Goal: Navigation & Orientation: Find specific page/section

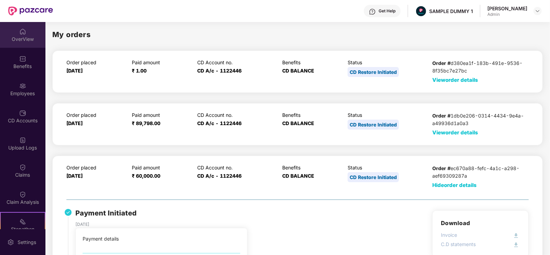
click at [16, 47] on div "OverView" at bounding box center [22, 35] width 45 height 26
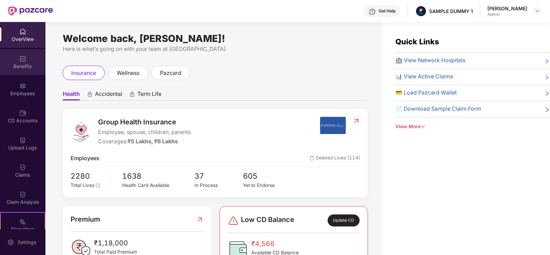
click at [26, 64] on div "Benefits" at bounding box center [22, 66] width 45 height 7
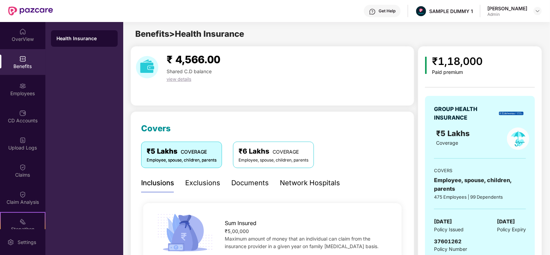
click at [213, 180] on div "Exclusions" at bounding box center [202, 183] width 35 height 11
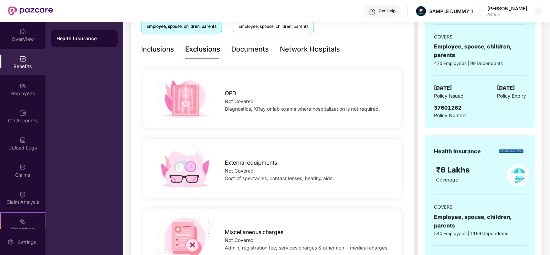
scroll to position [127, 0]
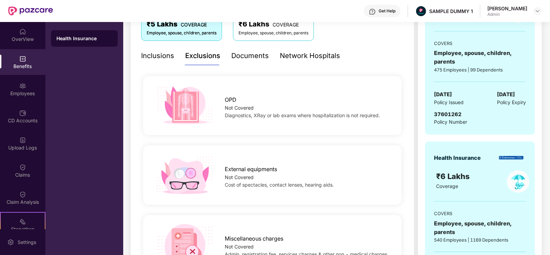
click at [244, 56] on div "Documents" at bounding box center [250, 56] width 38 height 11
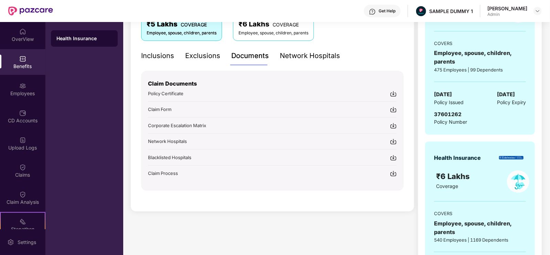
click at [288, 62] on div "Network Hospitals" at bounding box center [310, 55] width 60 height 19
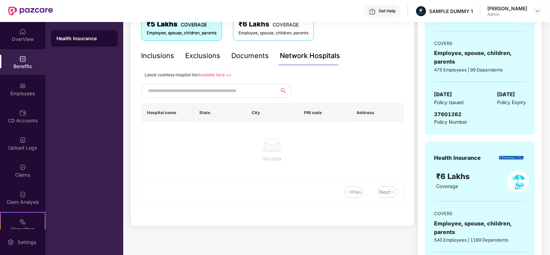
click at [258, 84] on span at bounding box center [208, 91] width 134 height 14
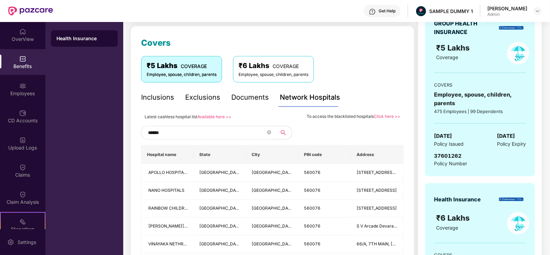
scroll to position [84, 0]
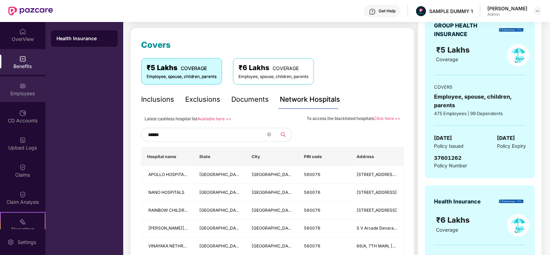
type input "******"
click at [35, 92] on div "Employees" at bounding box center [22, 93] width 45 height 7
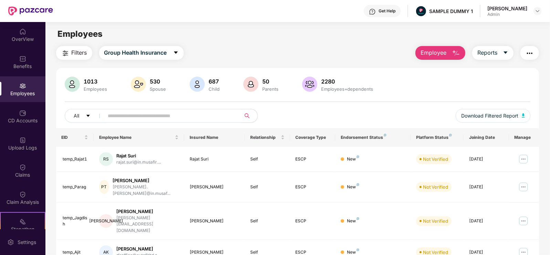
click at [435, 58] on button "Employee" at bounding box center [440, 53] width 50 height 14
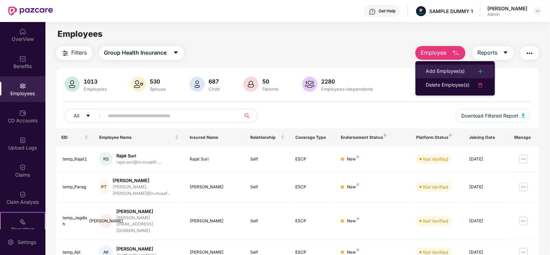
click at [443, 72] on div "Add Employee(s)" at bounding box center [445, 71] width 39 height 8
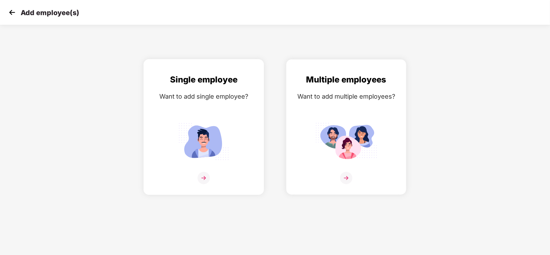
click at [244, 122] on div "Single employee Want to add single employee?" at bounding box center [204, 133] width 106 height 120
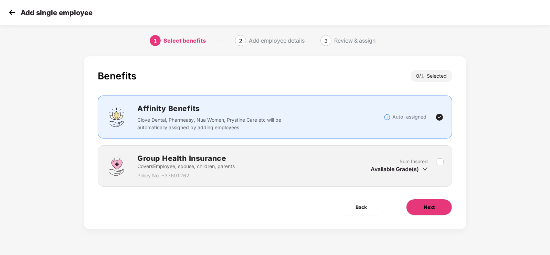
click at [420, 209] on button "Next" at bounding box center [429, 207] width 46 height 17
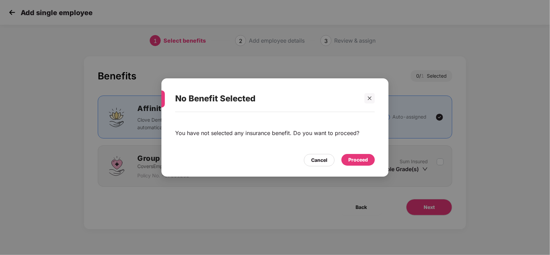
click at [354, 160] on div "Proceed" at bounding box center [358, 160] width 20 height 8
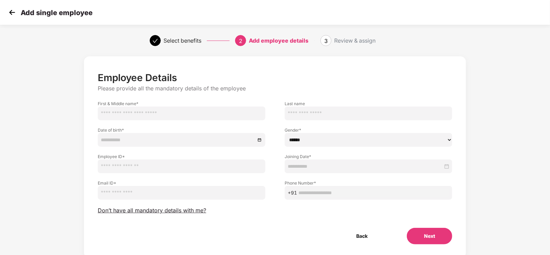
click at [5, 9] on div "Add single employee" at bounding box center [275, 12] width 550 height 25
click at [10, 12] on img at bounding box center [12, 12] width 10 height 10
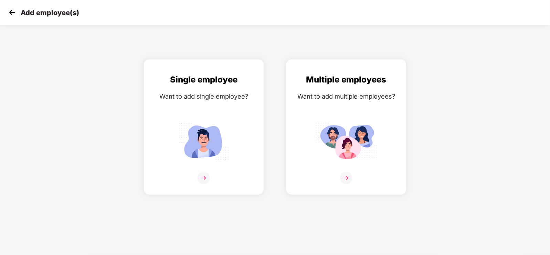
click at [10, 12] on img at bounding box center [12, 12] width 10 height 10
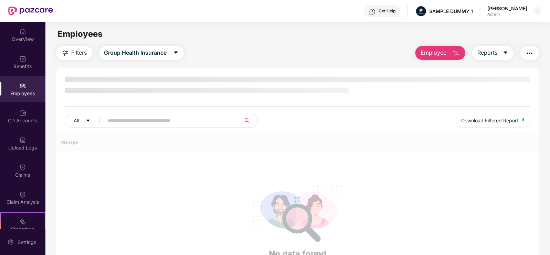
click at [434, 52] on span "Employee" at bounding box center [433, 53] width 26 height 9
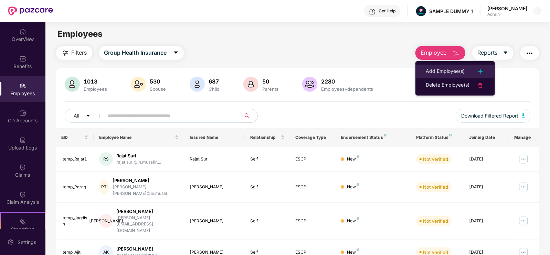
click at [439, 70] on div "Add Employee(s)" at bounding box center [445, 71] width 39 height 8
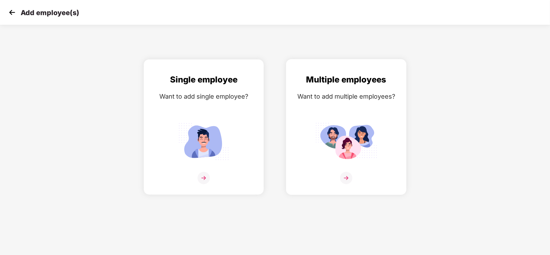
click at [379, 106] on div "Multiple employees Want to add multiple employees?" at bounding box center [346, 133] width 106 height 120
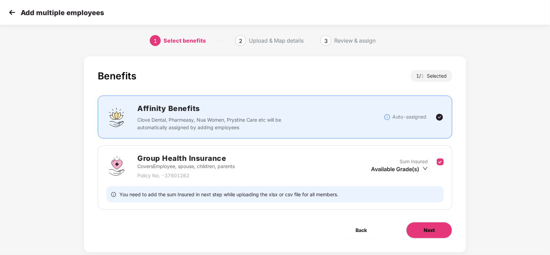
click at [424, 232] on span "Next" at bounding box center [429, 231] width 11 height 8
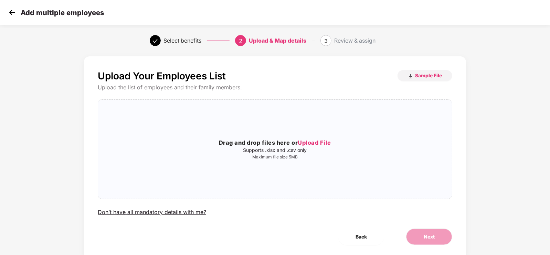
click at [17, 14] on img at bounding box center [12, 12] width 10 height 10
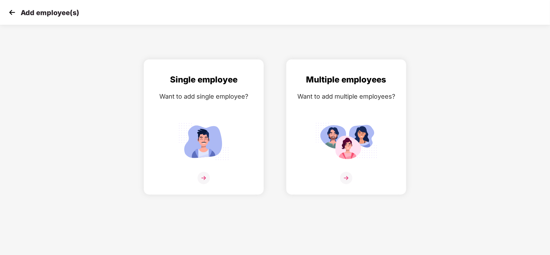
click at [17, 14] on img at bounding box center [12, 12] width 10 height 10
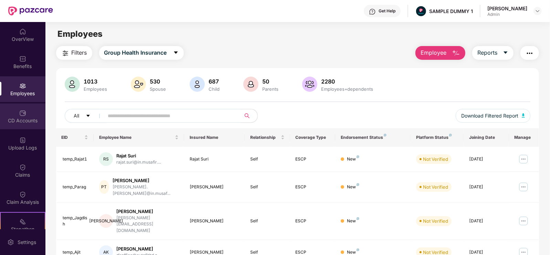
click at [15, 117] on div "CD Accounts" at bounding box center [22, 120] width 45 height 7
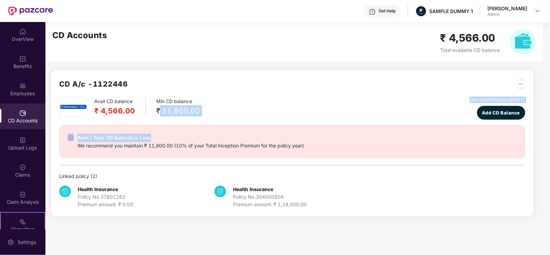
drag, startPoint x: 158, startPoint y: 110, endPoint x: 222, endPoint y: 120, distance: 65.5
click at [222, 120] on div "Avail CD balance ₹ 4,566.00 Min CD balance ₹ 11,800.00 Last updated balance [DA…" at bounding box center [292, 153] width 466 height 112
click at [279, 113] on div "Avail CD balance ₹ 4,566.00 Min CD balance ₹ 11,800.00 Last updated balance [DA…" at bounding box center [292, 108] width 466 height 23
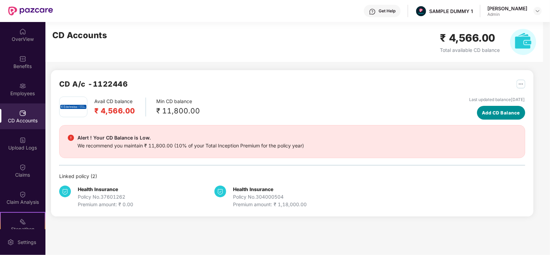
click at [477, 107] on button "Add CD Balance" at bounding box center [501, 113] width 48 height 14
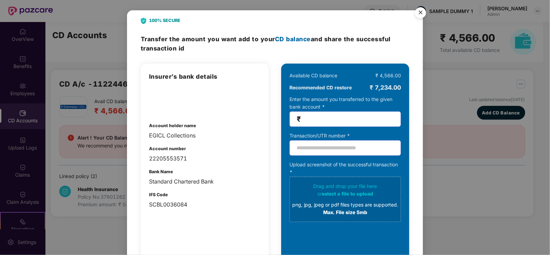
click at [417, 12] on img "Close" at bounding box center [420, 13] width 19 height 19
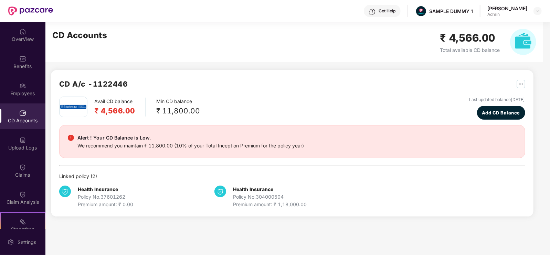
click at [21, 157] on div "OverView Benefits Employees CD Accounts Upload Logs Claims Claim Analysis Stepa…" at bounding box center [22, 125] width 45 height 207
click at [19, 154] on div "Upload Logs" at bounding box center [22, 144] width 45 height 26
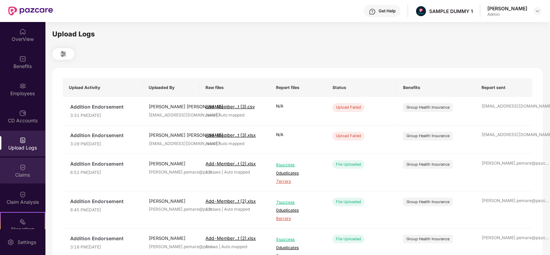
click at [22, 179] on div "Claims" at bounding box center [22, 171] width 45 height 26
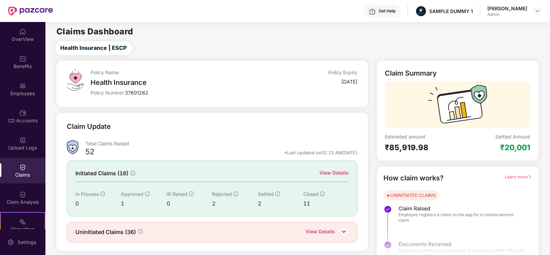
scroll to position [14, 0]
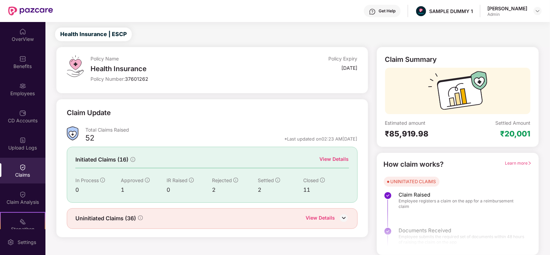
click at [516, 158] on div "How claim works? Learn more UNINITIATED CLAIMS Claim Raised Employee registers …" at bounding box center [457, 204] width 162 height 103
click at [518, 162] on span "Learn more" at bounding box center [518, 163] width 27 height 5
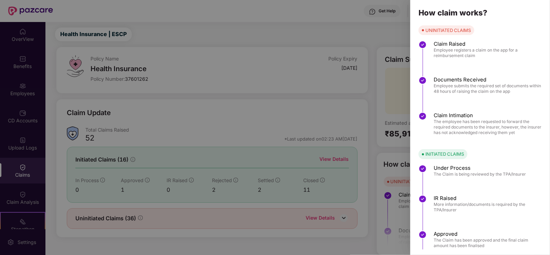
scroll to position [48, 0]
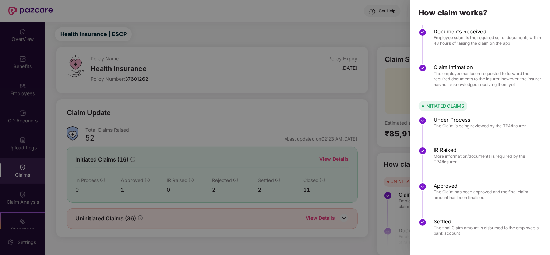
click at [385, 183] on div at bounding box center [275, 127] width 550 height 255
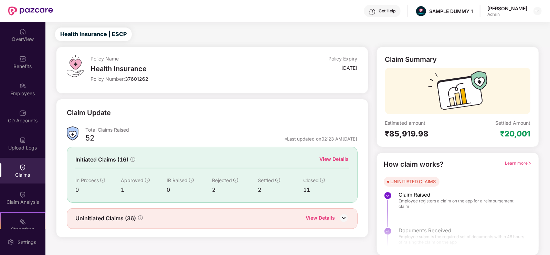
click at [336, 159] on div "View Details" at bounding box center [334, 160] width 29 height 8
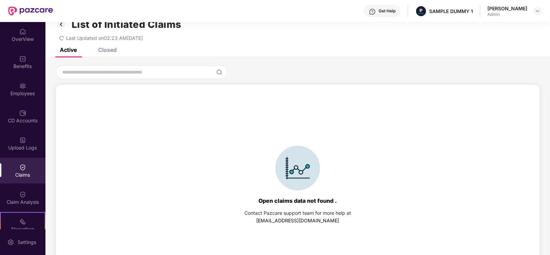
click at [102, 48] on div "Closed" at bounding box center [107, 49] width 19 height 7
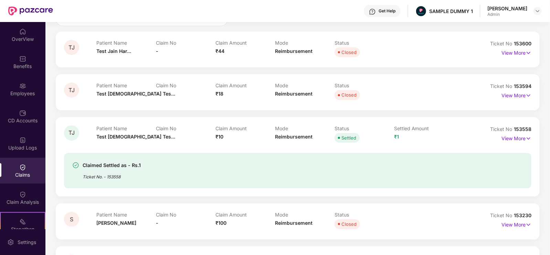
scroll to position [77, 0]
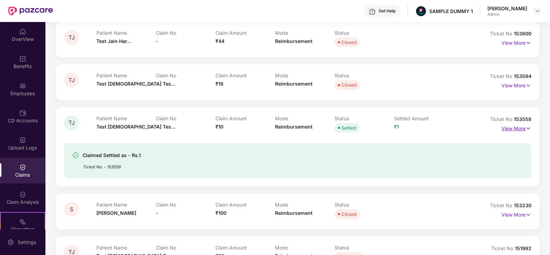
click at [513, 132] on p "View More" at bounding box center [516, 127] width 30 height 9
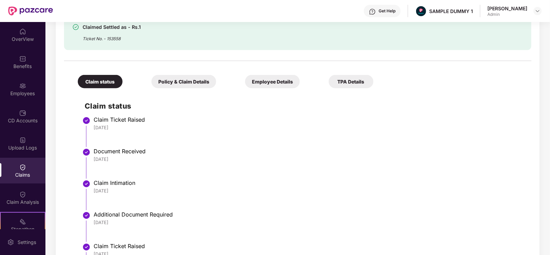
scroll to position [261, 0]
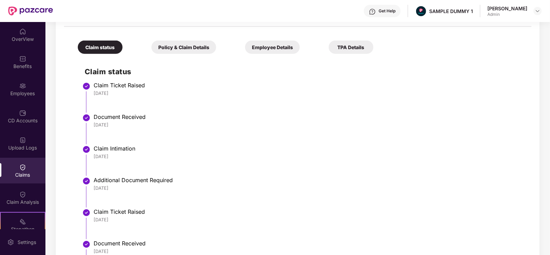
drag, startPoint x: 93, startPoint y: 94, endPoint x: 129, endPoint y: 100, distance: 36.7
click at [129, 100] on li "Claim Ticket Raised [DATE]" at bounding box center [305, 100] width 440 height 32
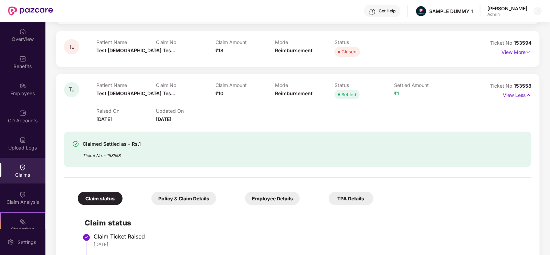
scroll to position [106, 0]
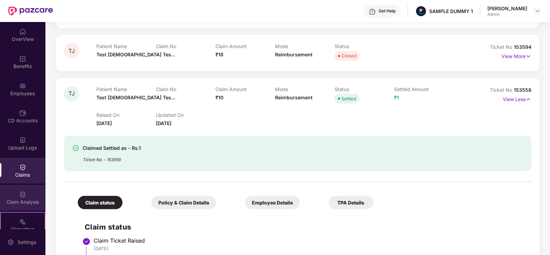
click at [19, 198] on img at bounding box center [22, 194] width 7 height 7
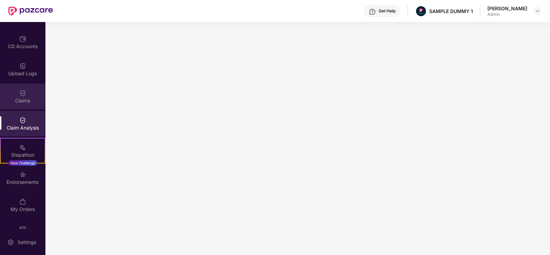
scroll to position [75, 0]
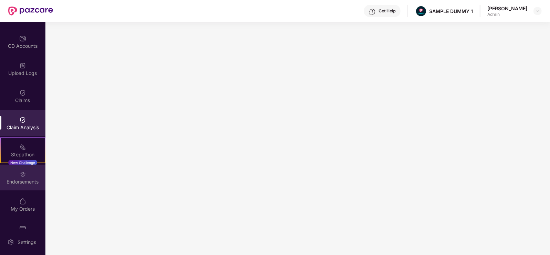
click at [20, 174] on img at bounding box center [22, 174] width 7 height 7
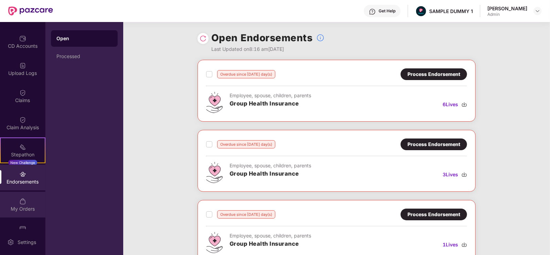
click at [18, 206] on div "My Orders" at bounding box center [22, 209] width 45 height 7
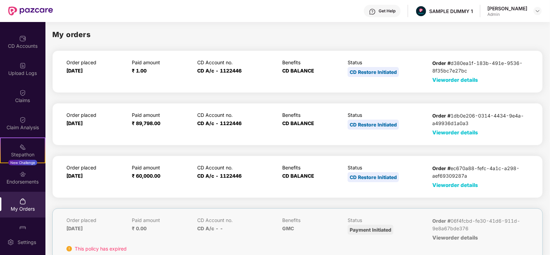
click at [439, 185] on span "View order details" at bounding box center [455, 185] width 46 height 7
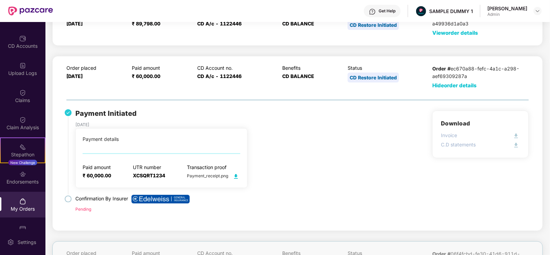
scroll to position [92, 0]
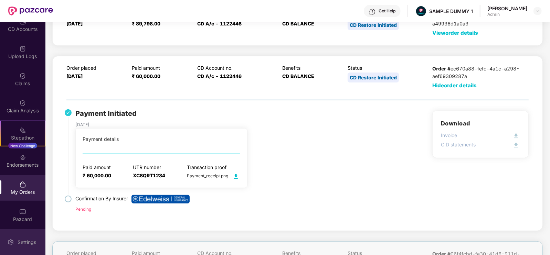
click at [22, 235] on div "Settings" at bounding box center [22, 242] width 45 height 26
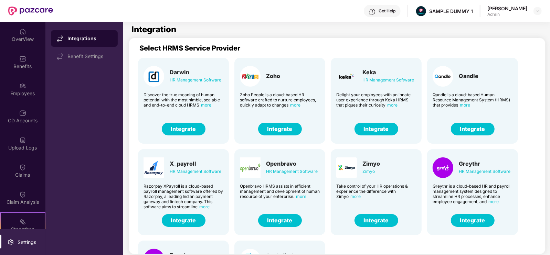
click at [400, 8] on div "Get Help" at bounding box center [382, 11] width 37 height 12
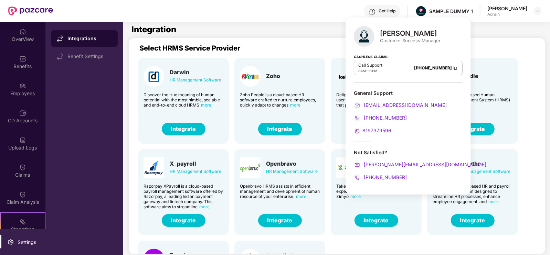
click at [395, 11] on div "Get Help" at bounding box center [386, 11] width 17 height 6
